Goal: Task Accomplishment & Management: Use online tool/utility

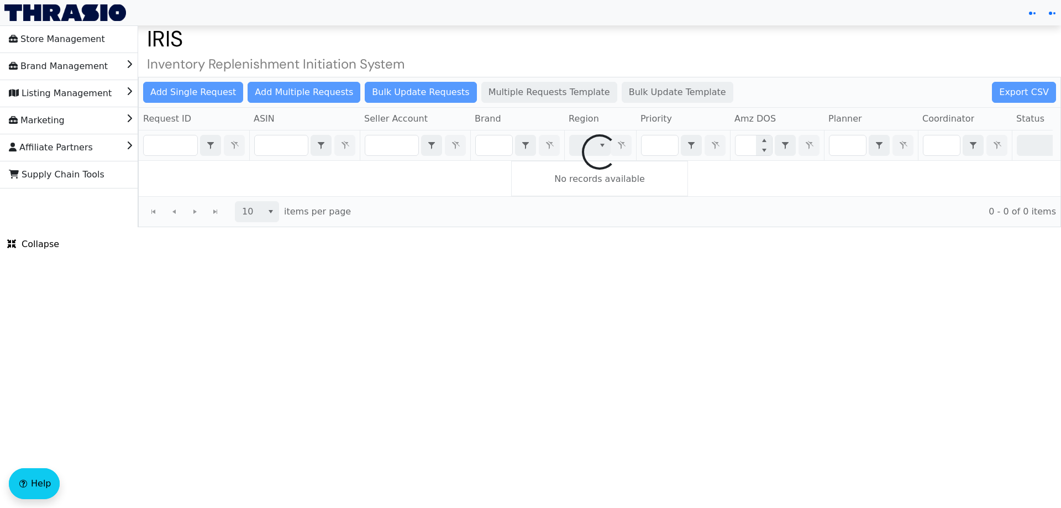
click at [270, 154] on div at bounding box center [599, 151] width 921 height 149
click at [282, 146] on div at bounding box center [599, 151] width 921 height 149
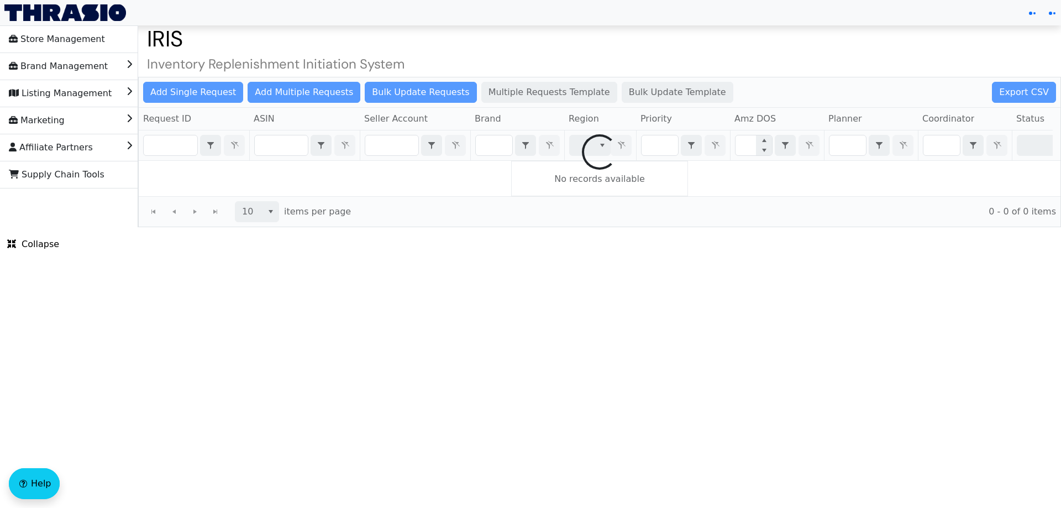
click at [282, 146] on div at bounding box center [599, 151] width 921 height 149
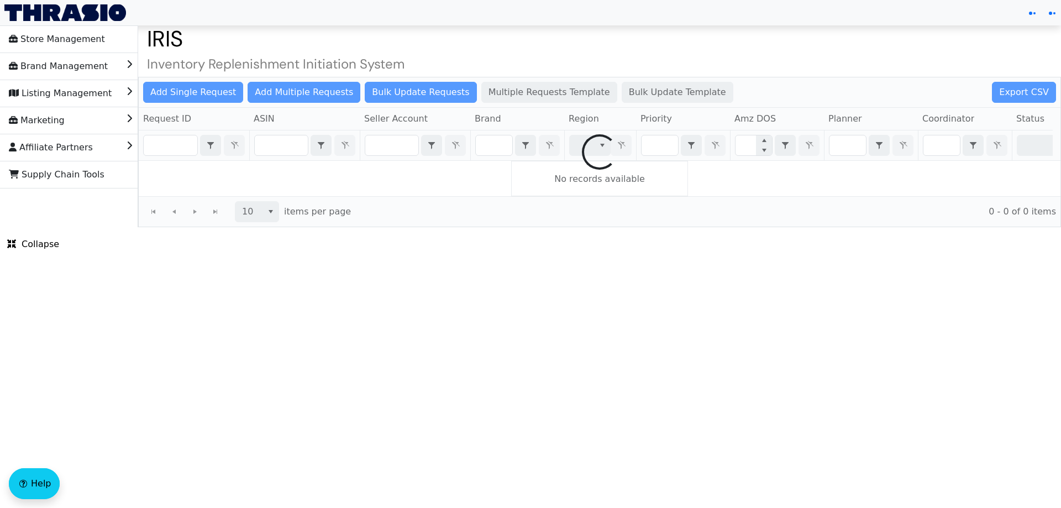
click at [282, 146] on div at bounding box center [599, 151] width 921 height 149
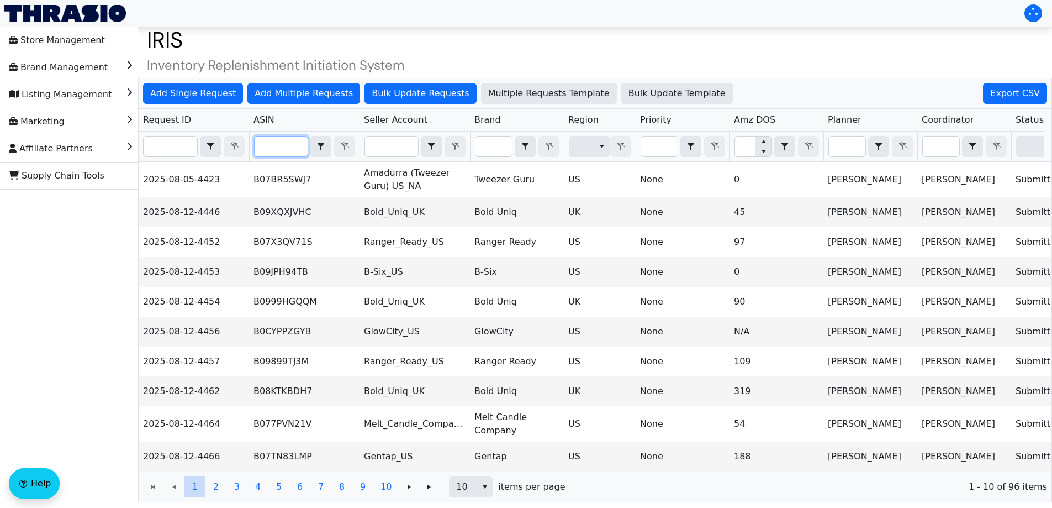
click at [281, 144] on input "Filter" at bounding box center [281, 146] width 53 height 20
paste input "B0D6ZNL6CN"
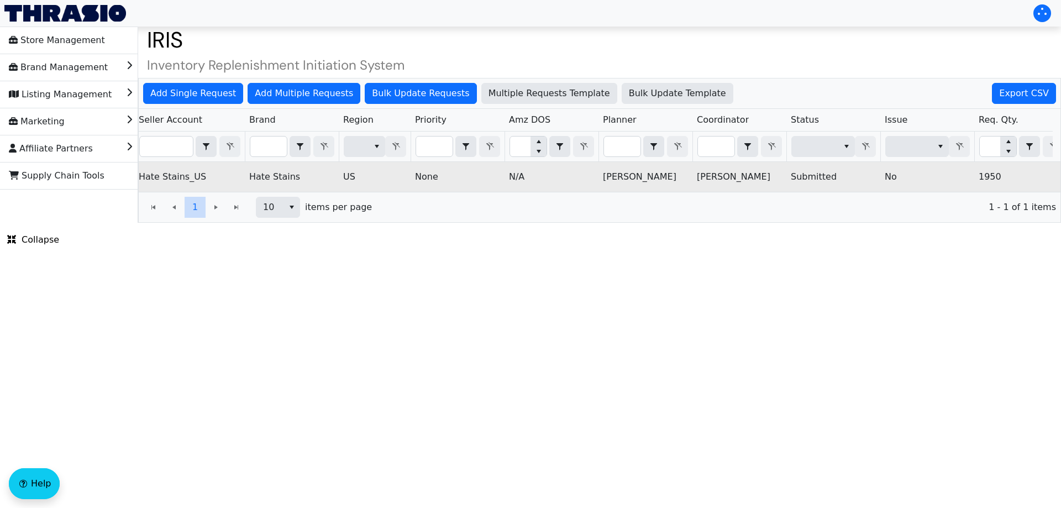
scroll to position [0, 445]
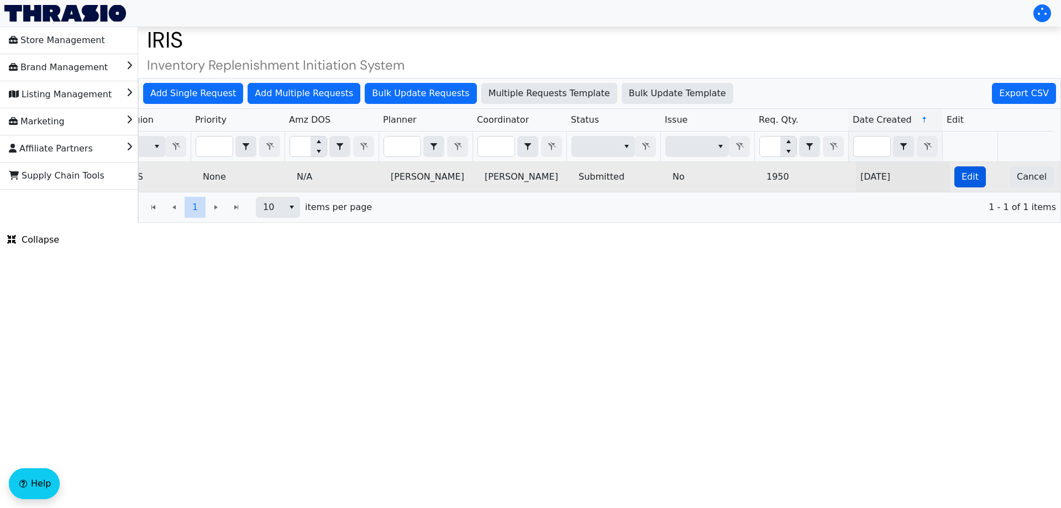
type input "B0D6ZNL6CN"
click at [961, 176] on span "Edit" at bounding box center [969, 176] width 17 height 13
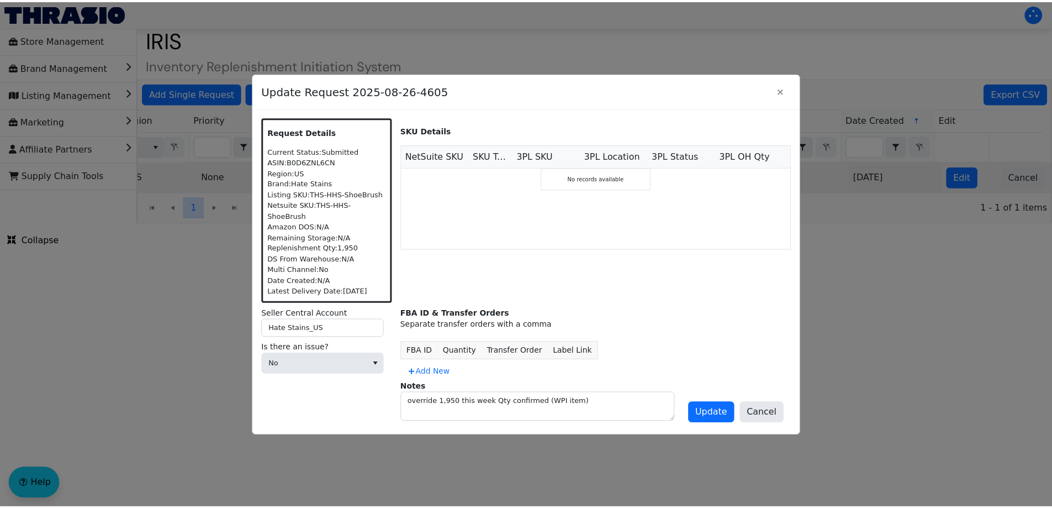
scroll to position [0, 0]
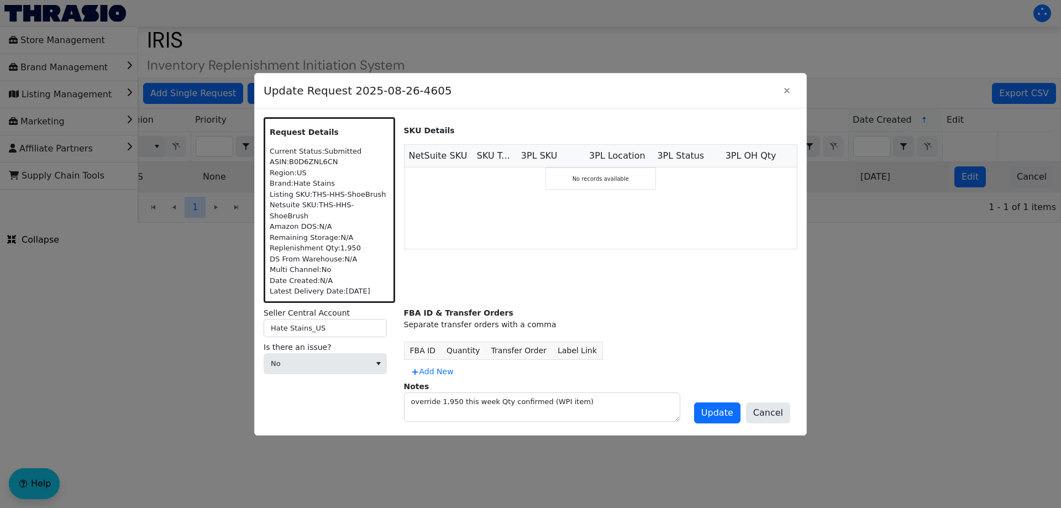
click at [982, 245] on div at bounding box center [530, 254] width 1061 height 508
